Goal: Transaction & Acquisition: Purchase product/service

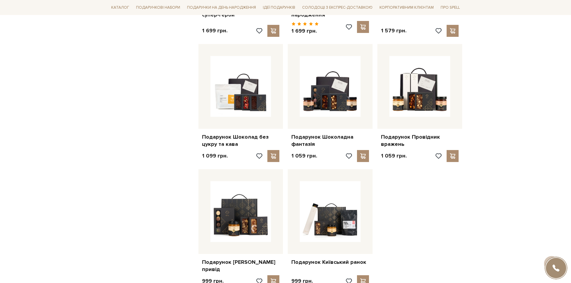
scroll to position [599, 0]
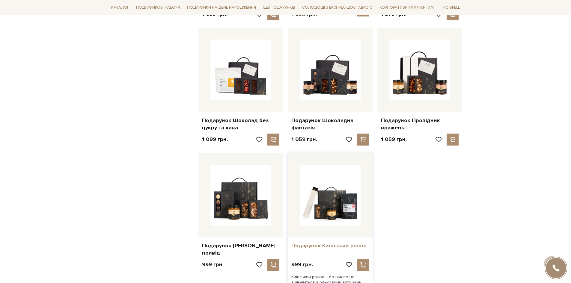
click at [332, 243] on link "Подарунок Київський ранок" at bounding box center [330, 245] width 78 height 7
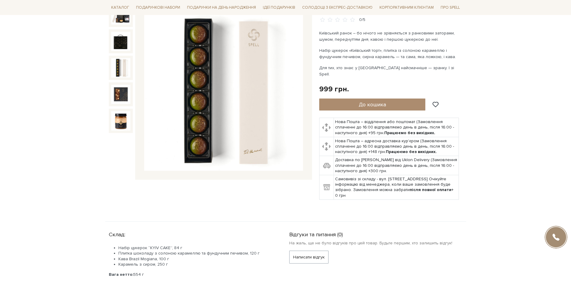
scroll to position [60, 0]
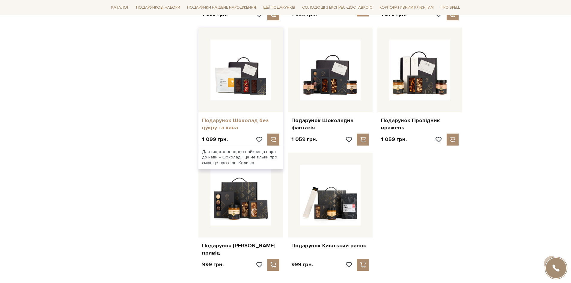
click at [247, 117] on link "Подарунок Шоколад без цукру та кава" at bounding box center [241, 124] width 78 height 14
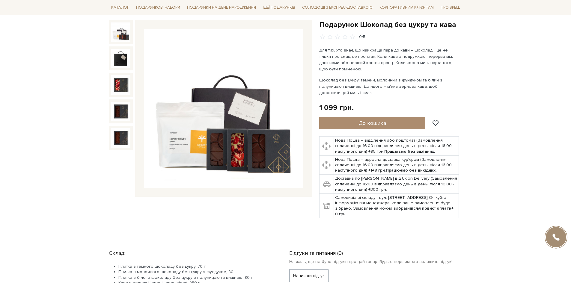
scroll to position [90, 0]
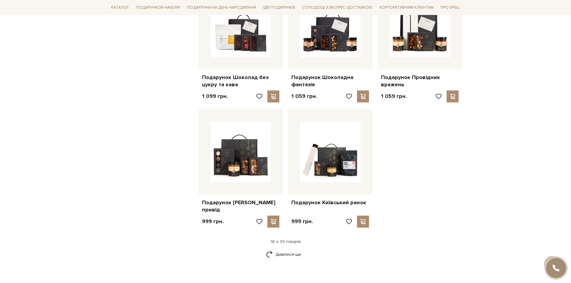
scroll to position [659, 0]
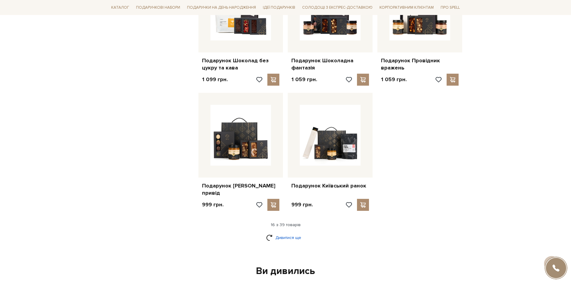
click at [292, 233] on link "Дивитися ще" at bounding box center [285, 238] width 39 height 10
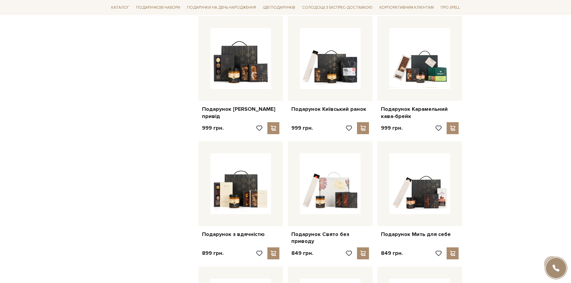
scroll to position [719, 0]
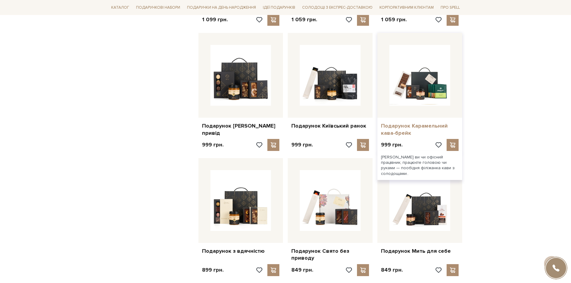
click at [428, 125] on link "Подарунок Карамельний кава-брейк" at bounding box center [420, 130] width 78 height 14
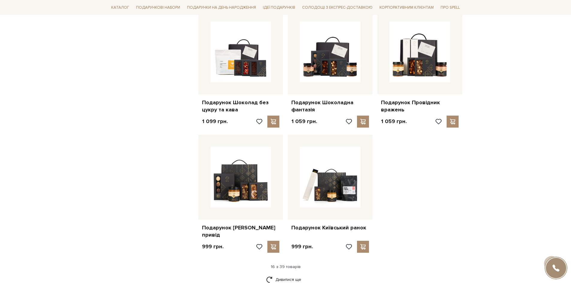
scroll to position [629, 0]
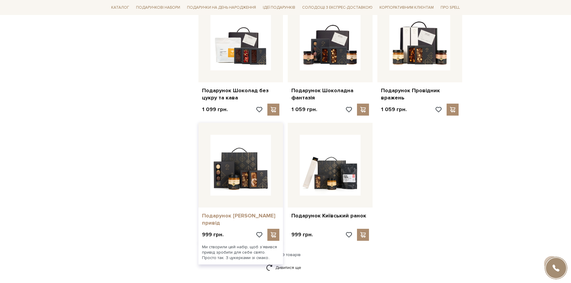
click at [248, 214] on link "Подарунок [PERSON_NAME] привід" at bounding box center [241, 219] width 78 height 14
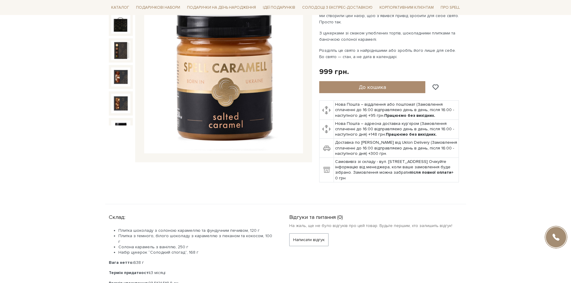
scroll to position [120, 0]
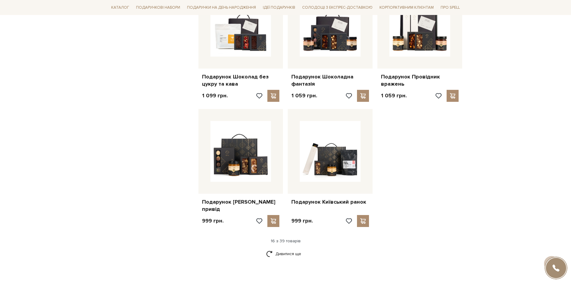
scroll to position [659, 0]
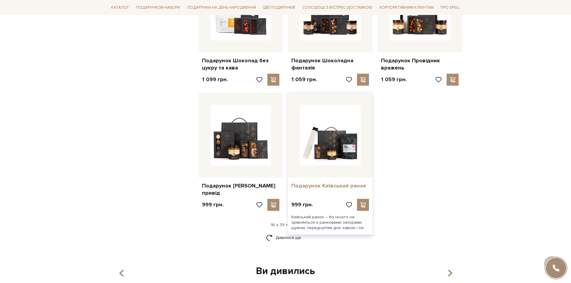
click at [341, 182] on link "Подарунок Київський ранок" at bounding box center [330, 185] width 78 height 7
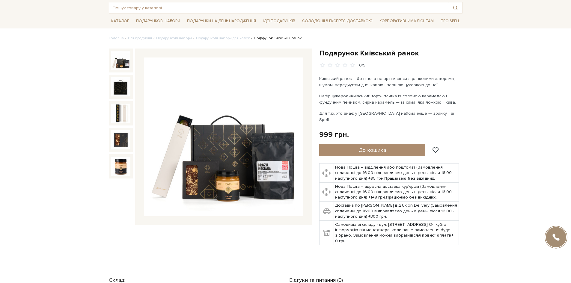
scroll to position [30, 0]
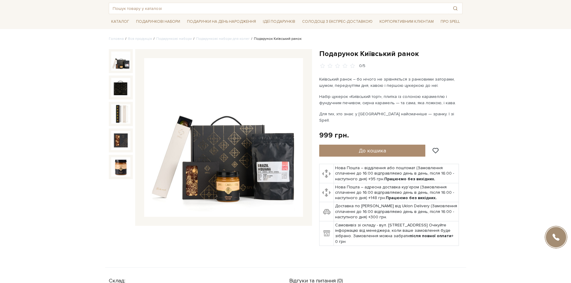
click at [121, 64] on img at bounding box center [120, 61] width 19 height 19
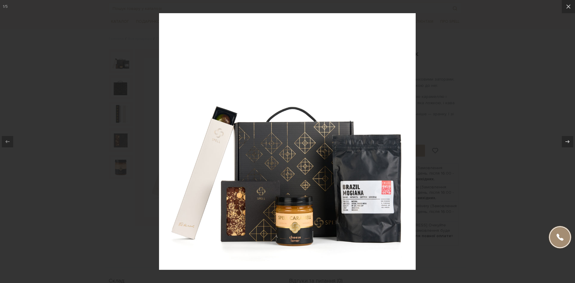
click at [372, 204] on img at bounding box center [287, 141] width 257 height 257
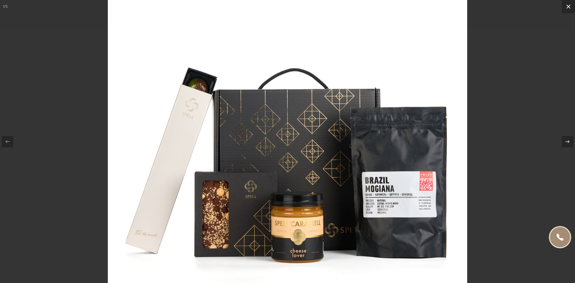
click at [570, 6] on icon at bounding box center [568, 6] width 7 height 7
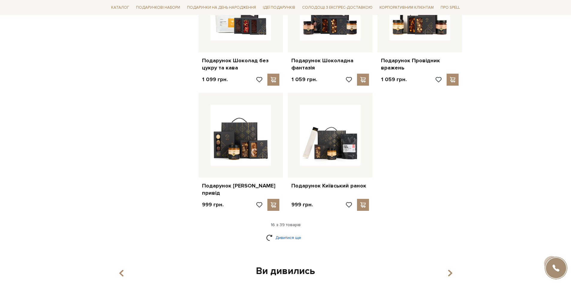
click at [283, 233] on link "Дивитися ще" at bounding box center [285, 238] width 39 height 10
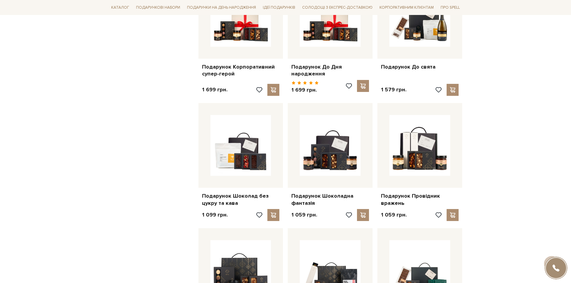
scroll to position [539, 0]
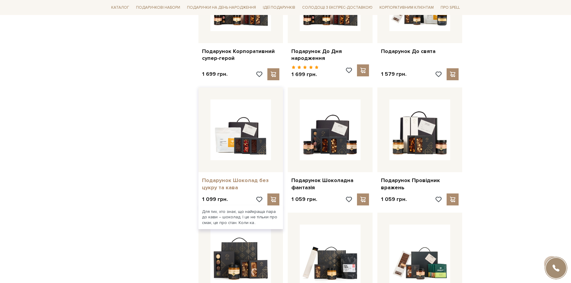
click at [236, 182] on link "Подарунок Шоколад без цукру та кава" at bounding box center [241, 184] width 78 height 14
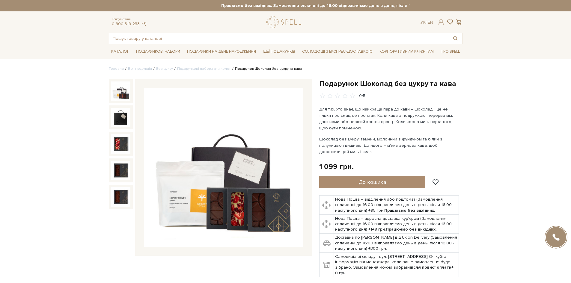
click at [173, 201] on img at bounding box center [223, 167] width 159 height 159
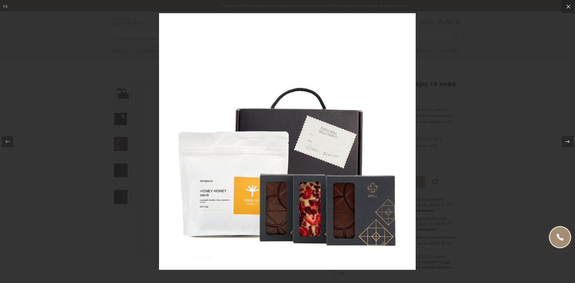
click at [211, 203] on img at bounding box center [287, 141] width 257 height 257
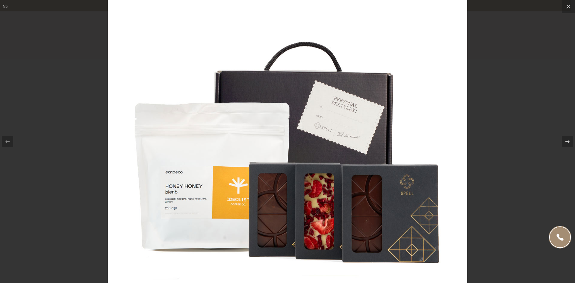
click at [197, 205] on img at bounding box center [288, 117] width 360 height 360
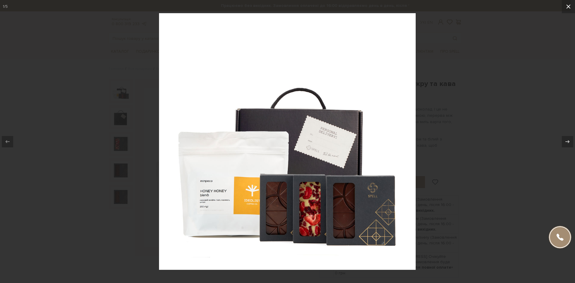
click at [570, 7] on icon at bounding box center [568, 6] width 7 height 7
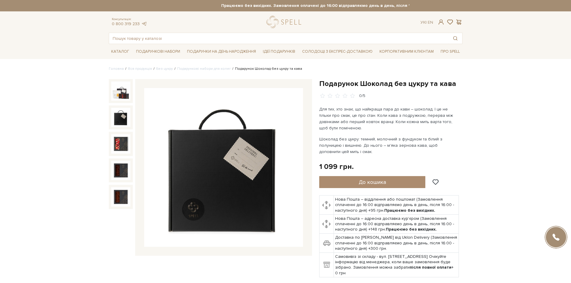
click at [220, 156] on img at bounding box center [223, 167] width 159 height 159
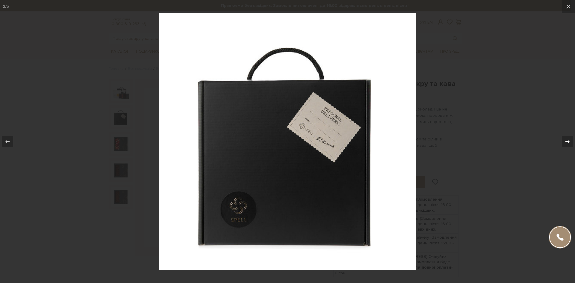
click at [569, 143] on icon at bounding box center [567, 141] width 7 height 7
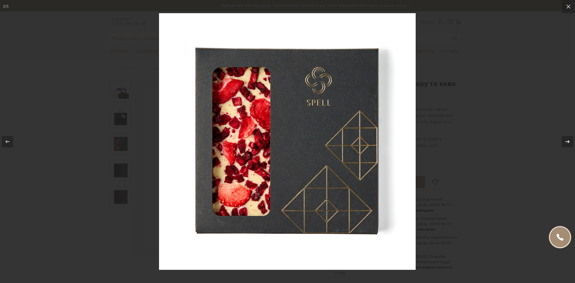
click at [569, 143] on icon at bounding box center [567, 141] width 7 height 7
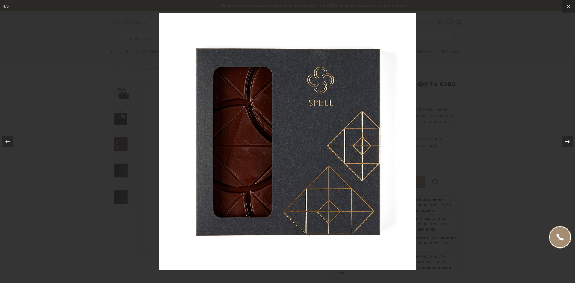
click at [569, 143] on icon at bounding box center [567, 141] width 7 height 7
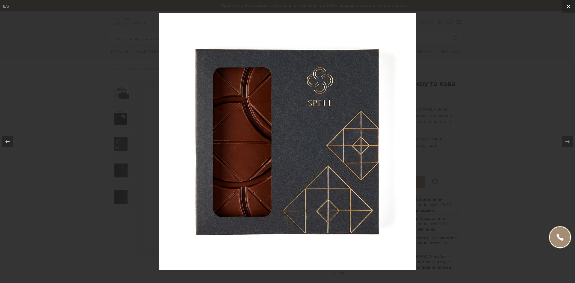
click at [567, 4] on icon at bounding box center [568, 6] width 7 height 7
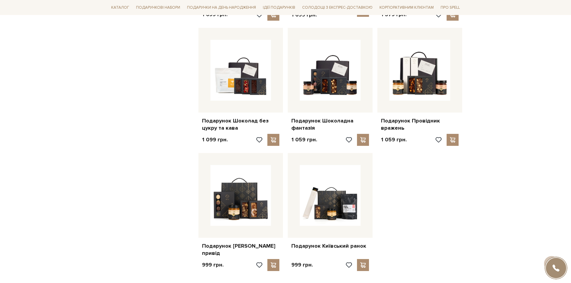
scroll to position [599, 0]
click at [328, 242] on link "Подарунок Київський ранок" at bounding box center [330, 245] width 78 height 7
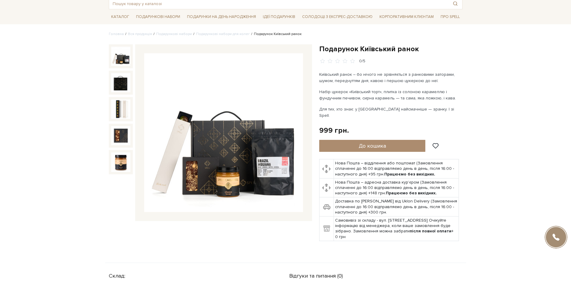
scroll to position [30, 0]
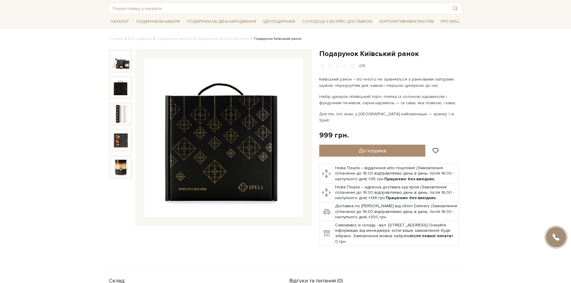
click at [120, 85] on img at bounding box center [120, 87] width 19 height 19
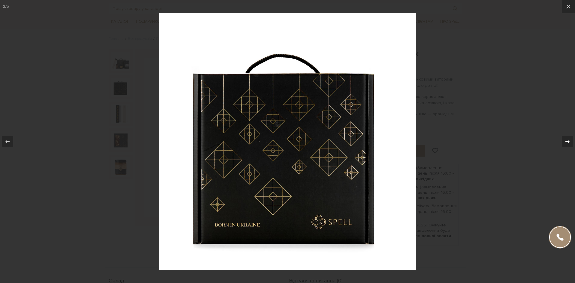
click at [568, 141] on icon at bounding box center [568, 141] width 4 height 3
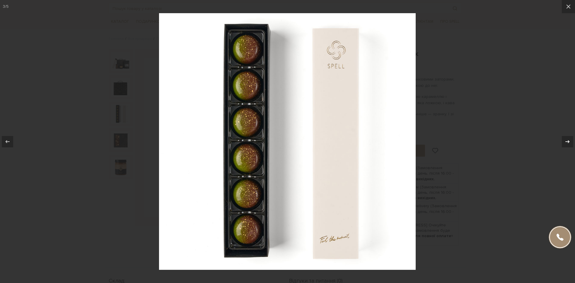
click at [568, 141] on icon at bounding box center [568, 141] width 4 height 3
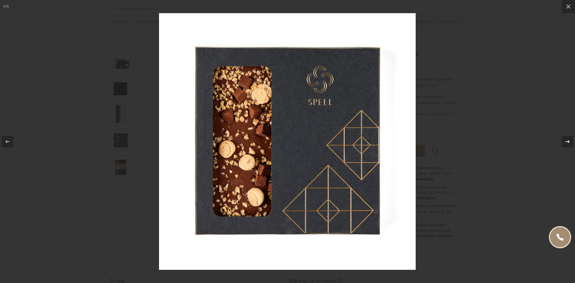
click at [568, 141] on icon at bounding box center [568, 141] width 4 height 3
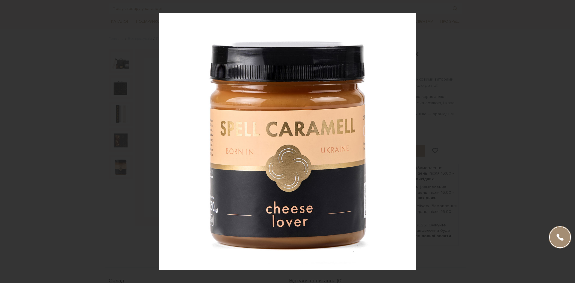
click at [568, 141] on div "5 / 5" at bounding box center [287, 141] width 575 height 283
click at [570, 10] on button at bounding box center [568, 6] width 13 height 13
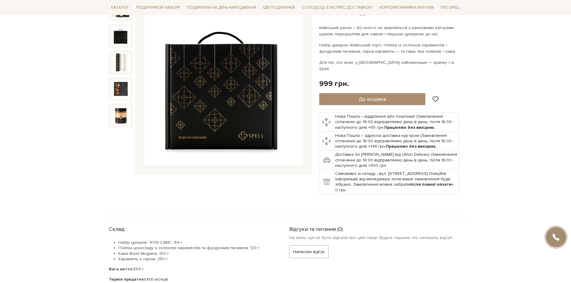
scroll to position [60, 0]
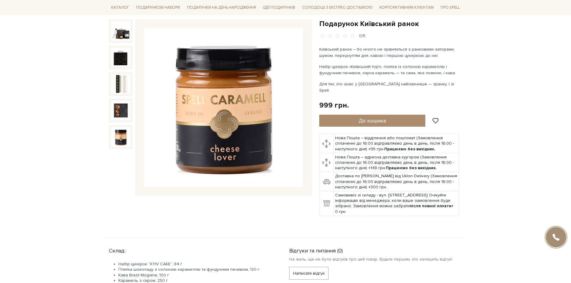
click at [122, 138] on img at bounding box center [120, 136] width 19 height 19
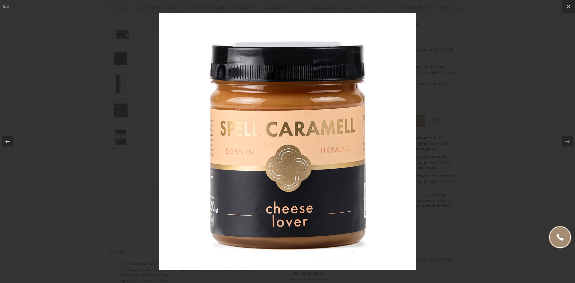
click at [570, 142] on div "5 / 5" at bounding box center [287, 141] width 575 height 283
click at [569, 8] on icon at bounding box center [568, 6] width 7 height 7
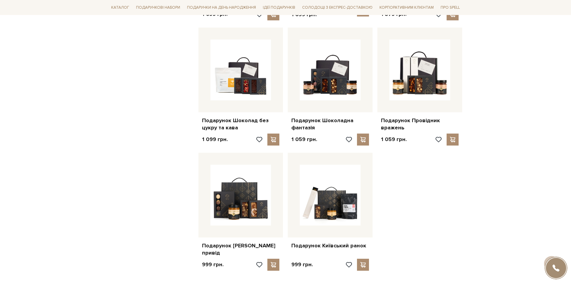
scroll to position [569, 0]
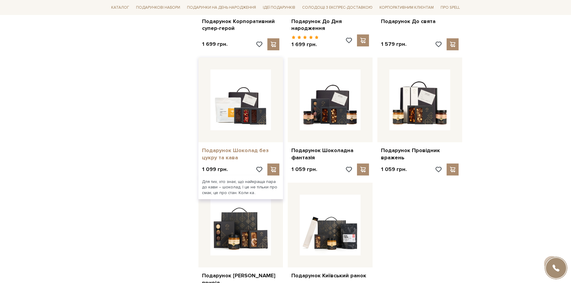
click at [245, 147] on link "Подарунок Шоколад без цукру та кава" at bounding box center [241, 154] width 78 height 14
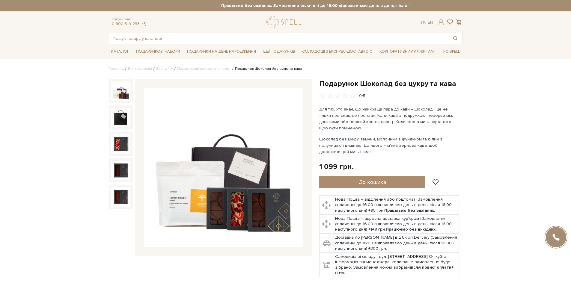
click at [185, 199] on img at bounding box center [223, 167] width 159 height 159
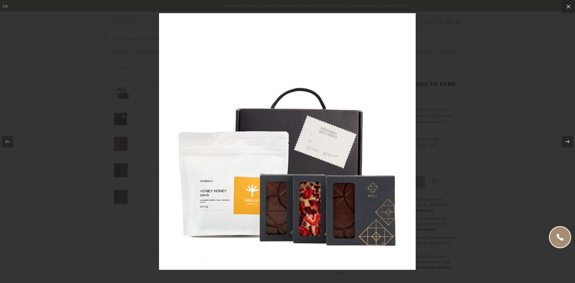
click at [212, 206] on img at bounding box center [287, 141] width 257 height 257
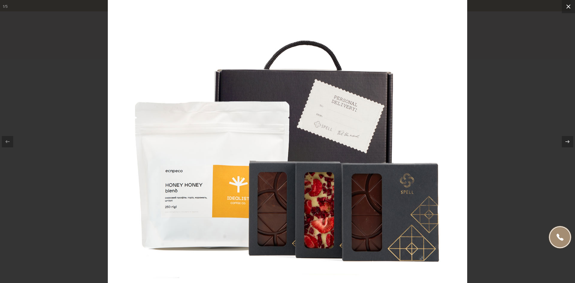
click at [569, 6] on icon at bounding box center [569, 6] width 4 height 4
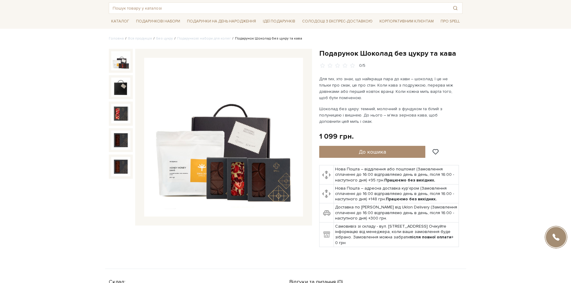
scroll to position [30, 0]
click at [181, 172] on img at bounding box center [223, 137] width 159 height 159
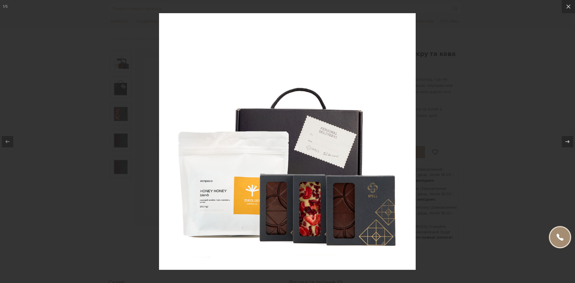
click at [218, 200] on img at bounding box center [287, 141] width 257 height 257
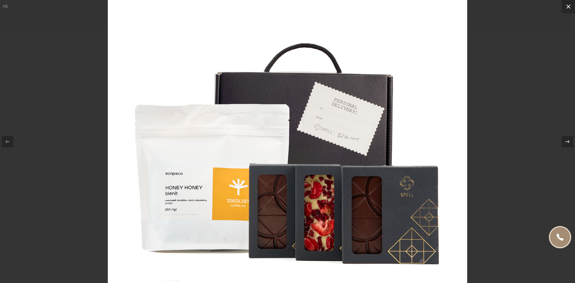
click at [569, 5] on icon at bounding box center [568, 6] width 7 height 7
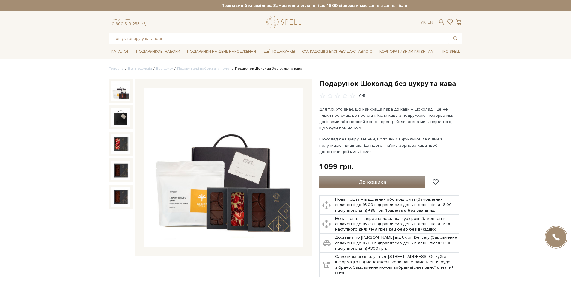
click at [399, 181] on button "До кошика" at bounding box center [372, 182] width 106 height 12
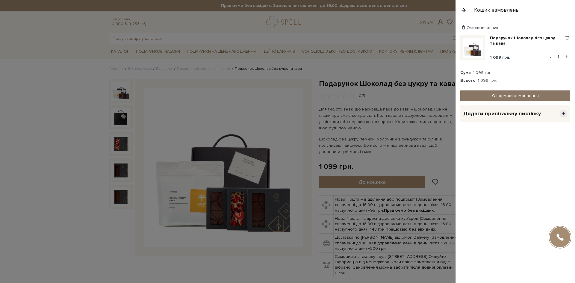
click at [516, 96] on link "Оформити замовлення" at bounding box center [516, 95] width 110 height 10
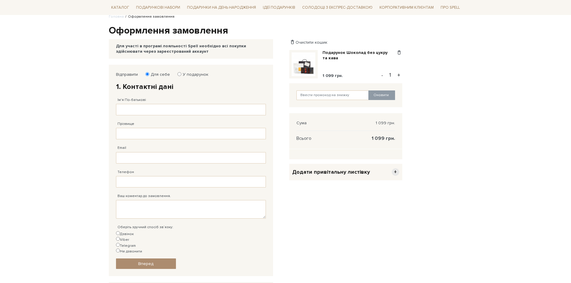
scroll to position [60, 0]
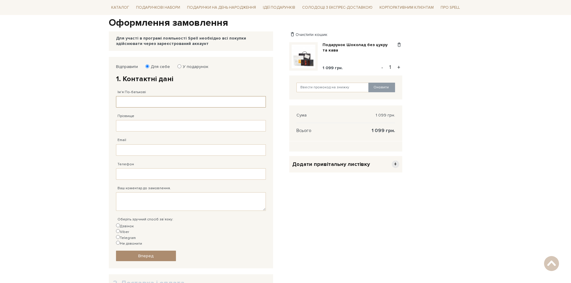
click at [143, 102] on input "Ім'я По-батькові" at bounding box center [191, 101] width 150 height 11
type input "[PERSON_NAME]"
type input "Markov"
type input "[PHONE_NUMBER]"
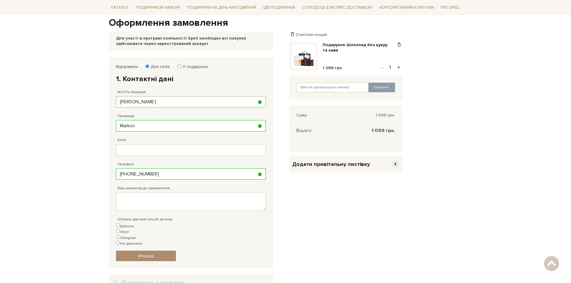
click at [124, 102] on input "[PERSON_NAME]" at bounding box center [191, 101] width 150 height 11
click at [123, 102] on input "[PERSON_NAME]" at bounding box center [191, 101] width 150 height 11
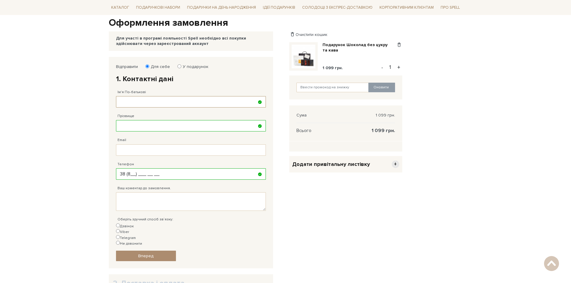
type input "38 (8__) ___ __ __"
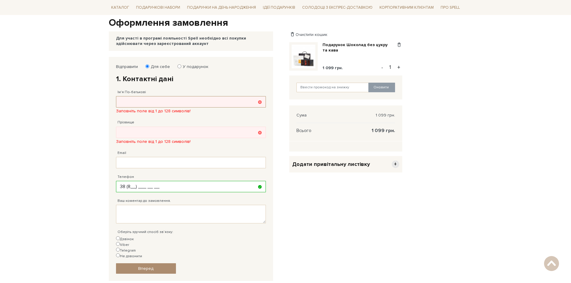
click at [138, 104] on input "Ім'я По-батькові" at bounding box center [191, 101] width 150 height 11
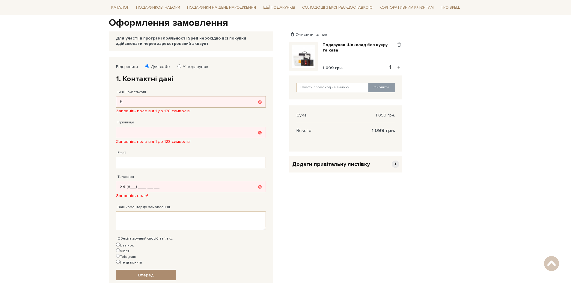
type input "[PERSON_NAME]"
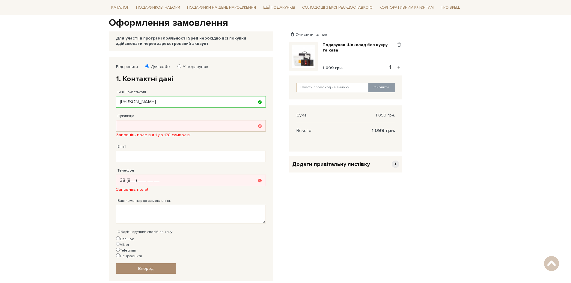
click at [141, 129] on input "Прізвище" at bounding box center [191, 125] width 150 height 11
type input "Ь"
type input "[PERSON_NAME]"
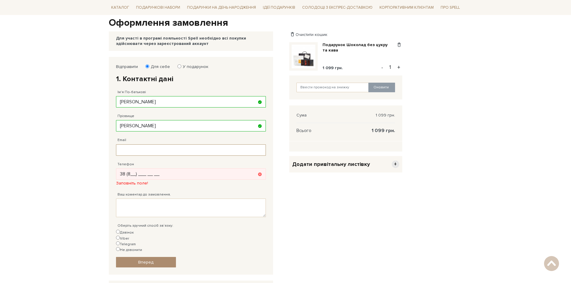
click at [164, 150] on input "Email" at bounding box center [191, 149] width 150 height 11
type input "[EMAIL_ADDRESS][DOMAIN_NAME]"
click at [161, 174] on input "38 (8__) ___ __ __" at bounding box center [191, 173] width 150 height 11
type input "[PHONE_NUMBER]"
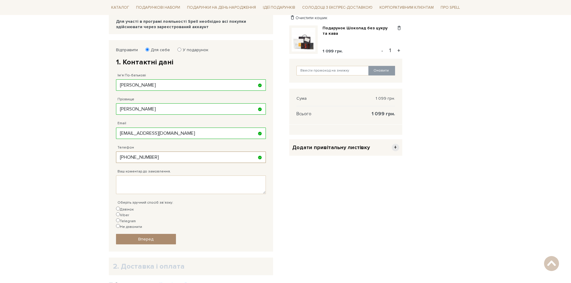
scroll to position [90, 0]
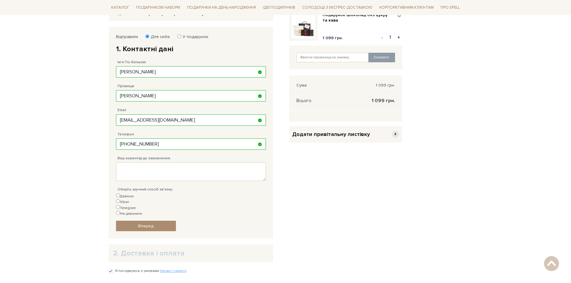
click at [119, 197] on input "Дзвінок" at bounding box center [118, 196] width 4 height 4
radio input "true"
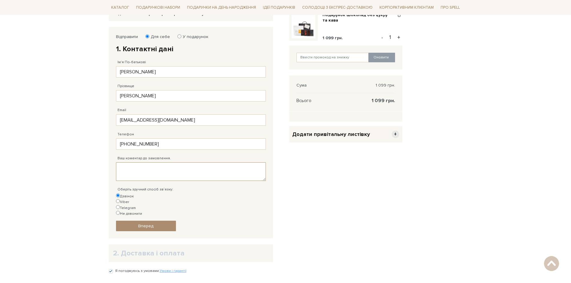
click at [154, 173] on textarea "Ваш коментар до замовлення." at bounding box center [191, 171] width 150 height 19
click at [173, 172] on textarea "Ваш коментар до замовлення." at bounding box center [191, 171] width 150 height 19
type textarea "Отримання посилки до [DATE]"
click at [151, 221] on link "Вперед" at bounding box center [146, 226] width 60 height 10
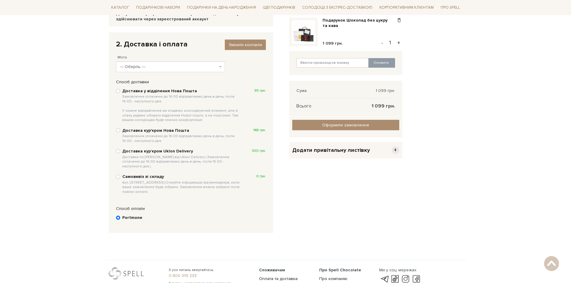
scroll to position [57, 0]
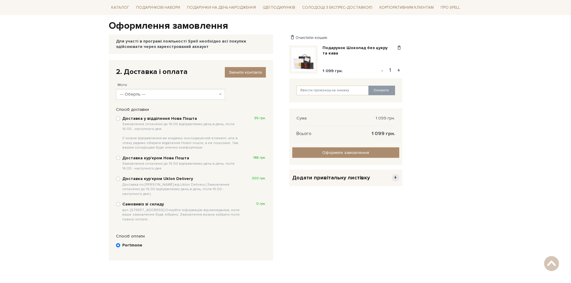
click at [222, 95] on span "--- Оберіть ---" at bounding box center [170, 94] width 109 height 11
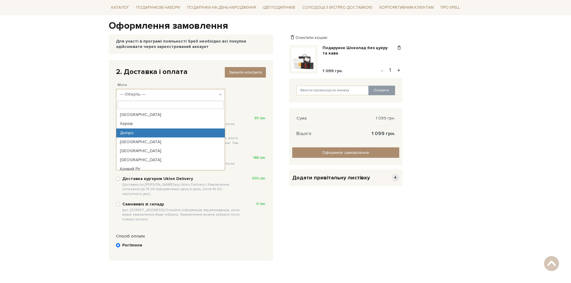
select select "Дніпро"
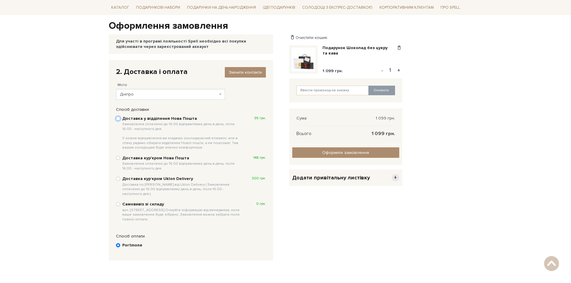
click at [117, 119] on input "Доставка у відділення Нова Пошта Замовлення сплаченні до 16:00 відправляємо ден…" at bounding box center [118, 119] width 4 height 4
radio input "true"
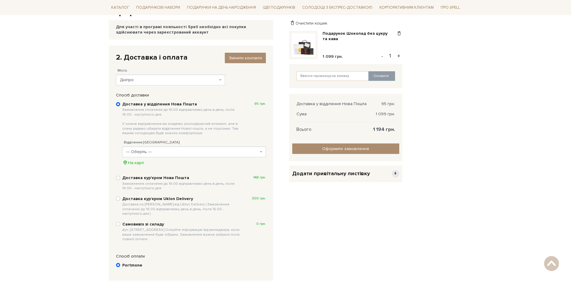
scroll to position [87, 0]
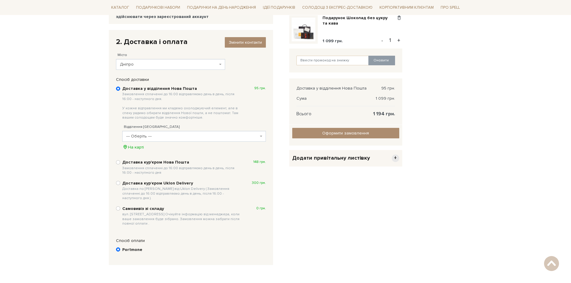
click at [264, 139] on span "--- Оберіть ---" at bounding box center [194, 136] width 144 height 11
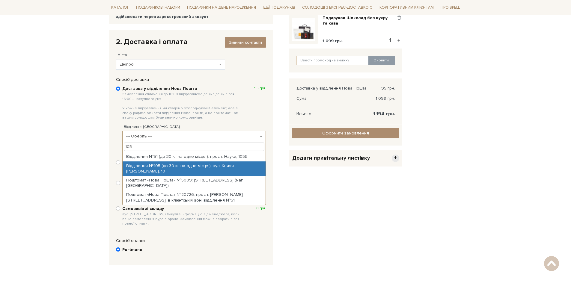
type input "105"
select select "Відділення №105 (до 30 кг на одне місце ): вул. Князя [PERSON_NAME], 10"
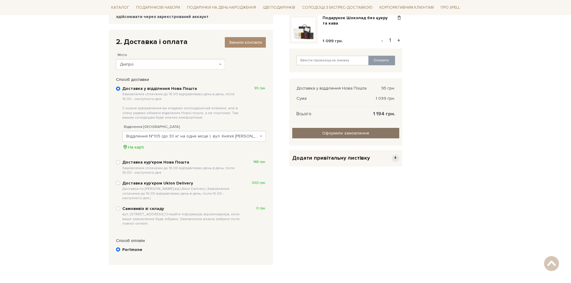
click at [360, 133] on input "Оформити замовлення" at bounding box center [345, 133] width 107 height 10
